Goal: Find specific page/section: Find specific page/section

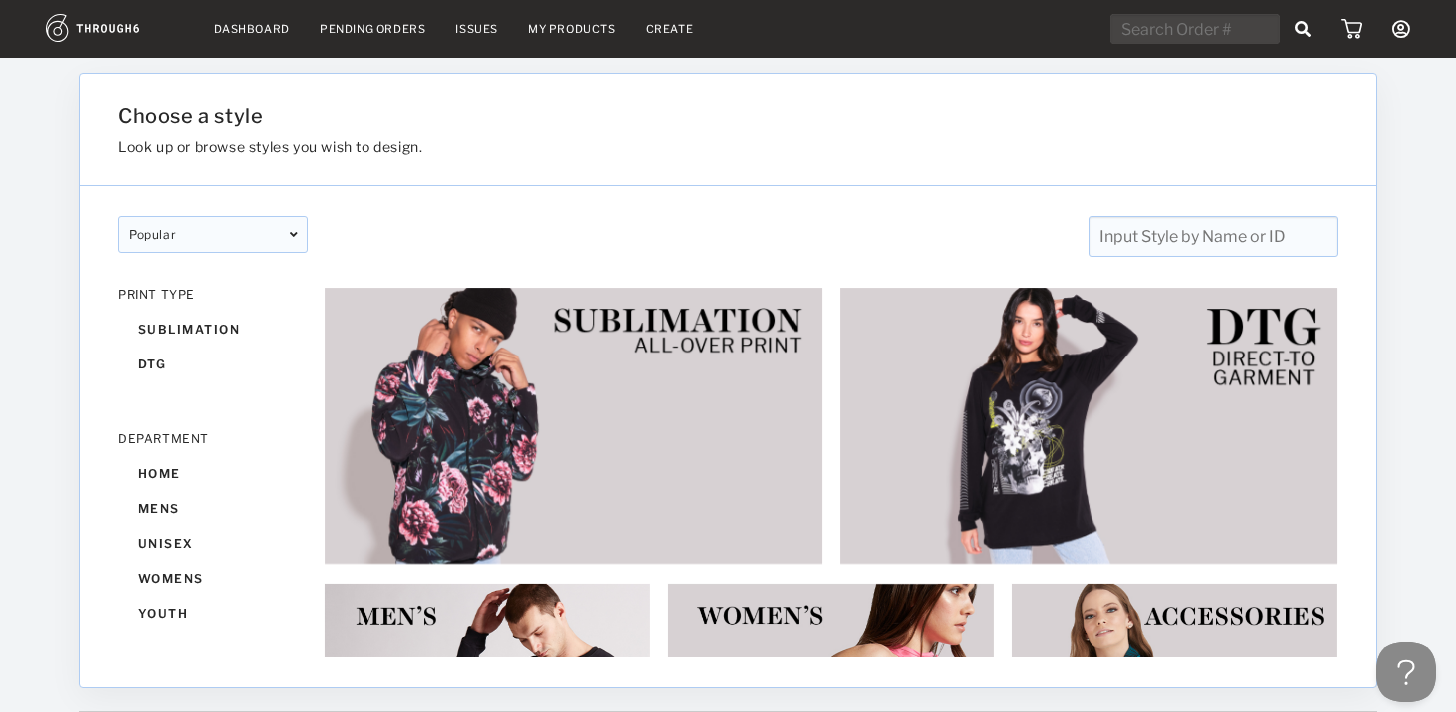
click at [260, 32] on link "Dashboard" at bounding box center [252, 29] width 76 height 14
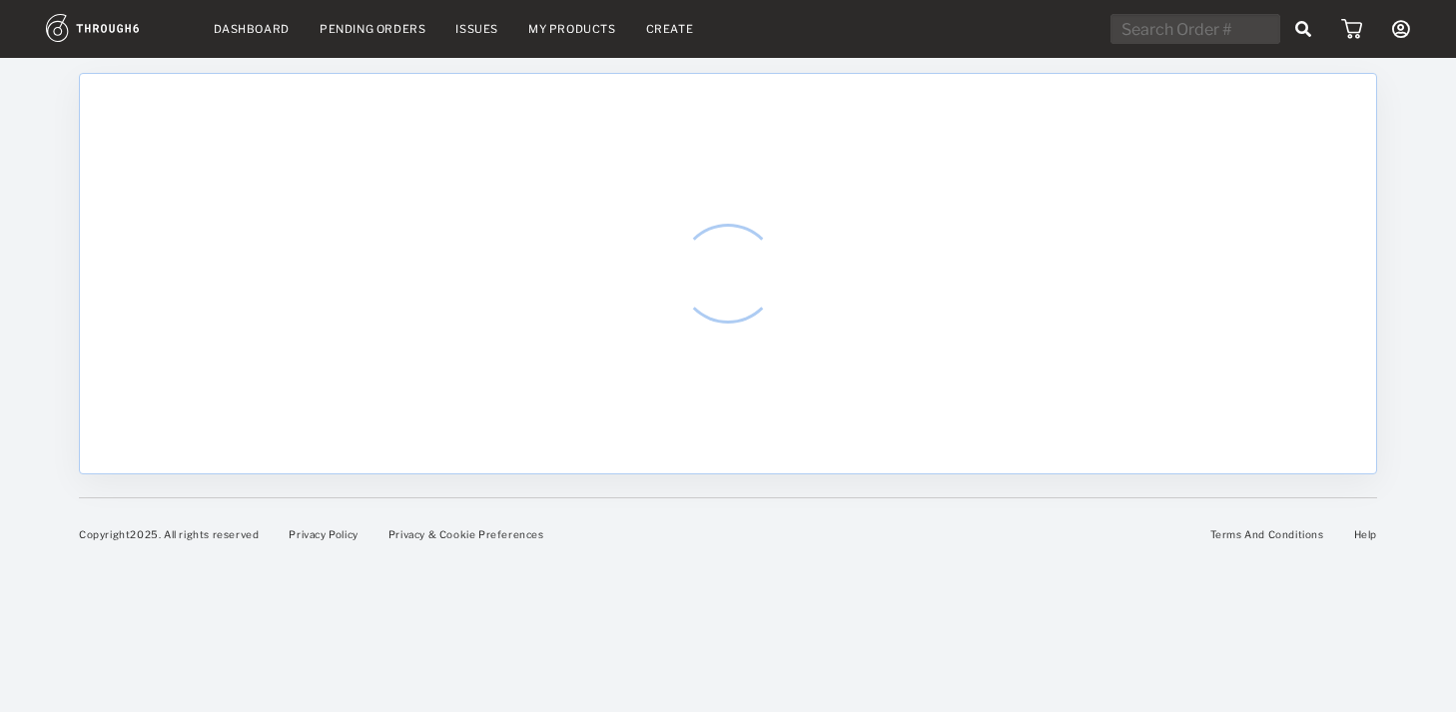
select select "8"
select select "2025"
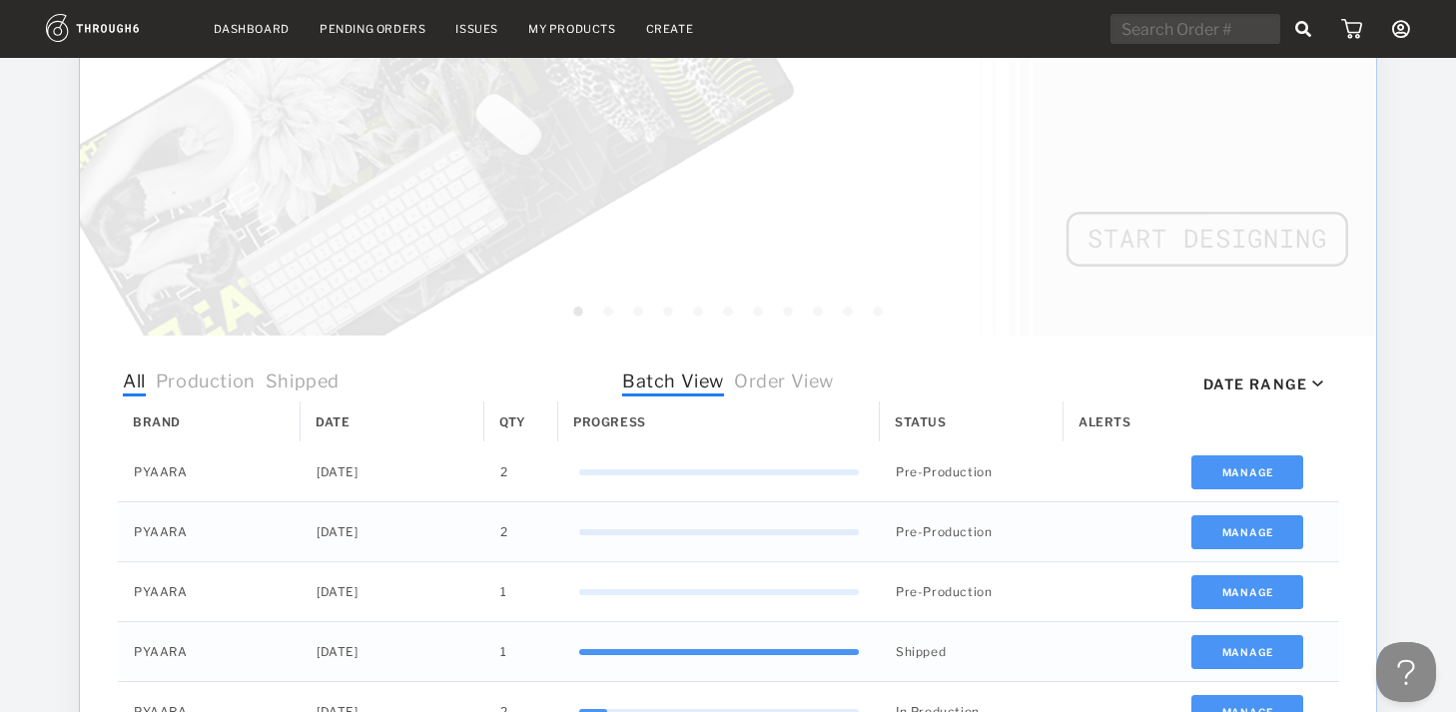
scroll to position [415, 0]
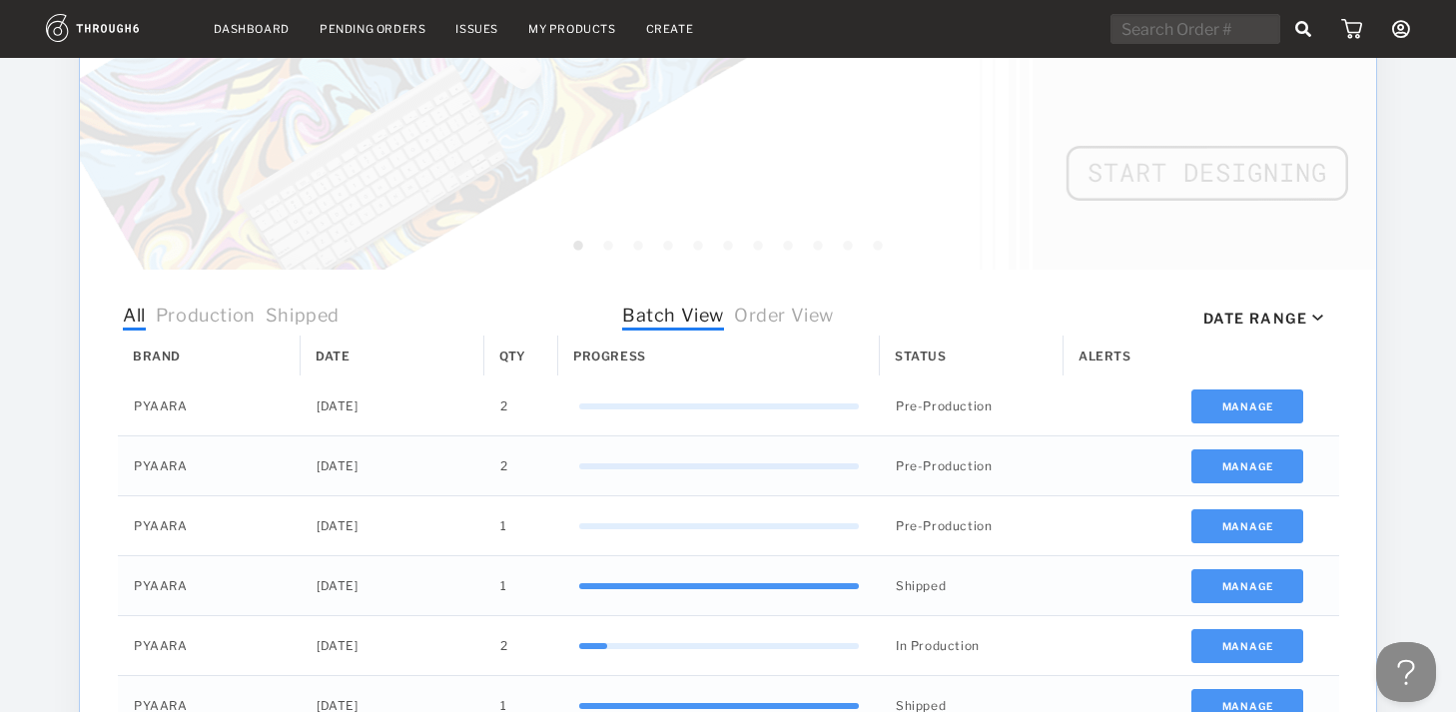
click at [784, 317] on span "Order View" at bounding box center [784, 318] width 100 height 26
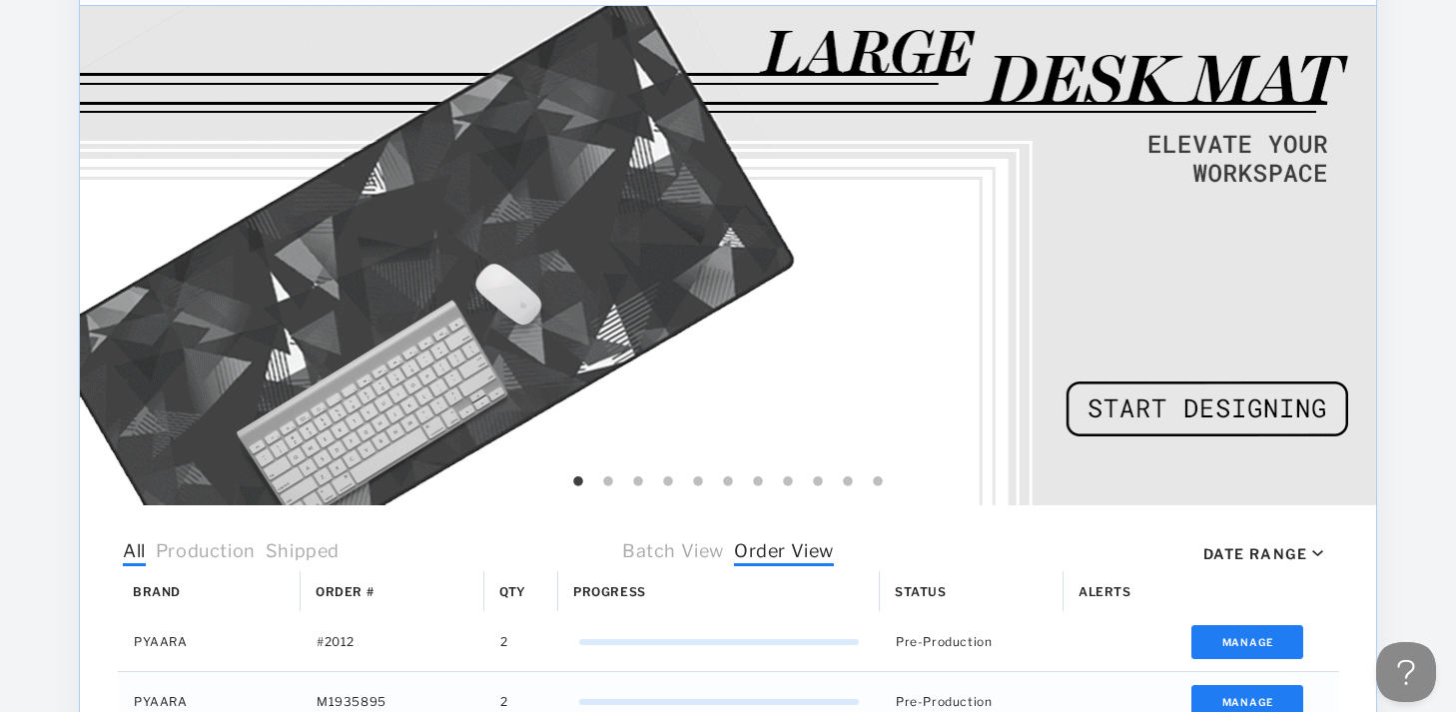
scroll to position [0, 0]
